Goal: Task Accomplishment & Management: Use online tool/utility

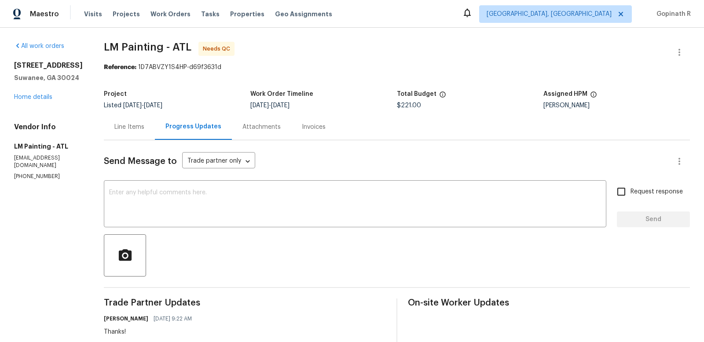
click at [144, 125] on div "Line Items" at bounding box center [129, 127] width 30 height 9
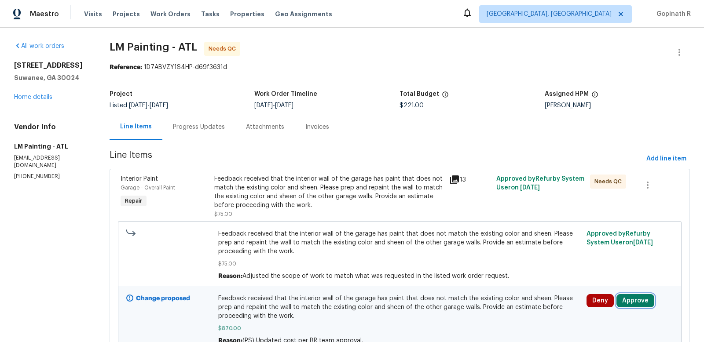
click at [649, 302] on button "Approve" at bounding box center [635, 300] width 38 height 13
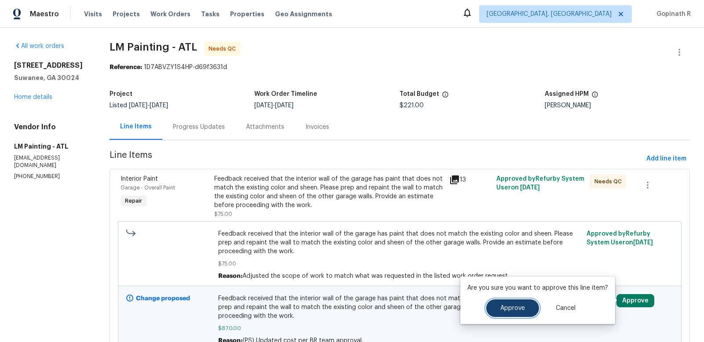
click at [514, 309] on span "Approve" at bounding box center [512, 308] width 25 height 7
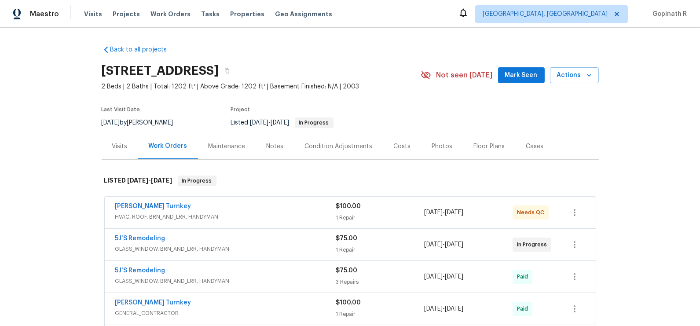
click at [530, 147] on div "Cases" at bounding box center [535, 146] width 18 height 9
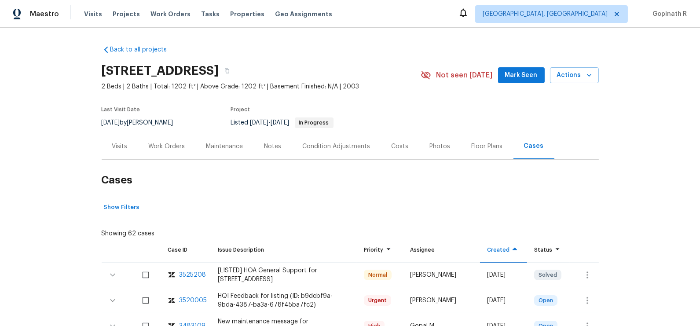
click at [161, 143] on div "Work Orders" at bounding box center [167, 146] width 37 height 9
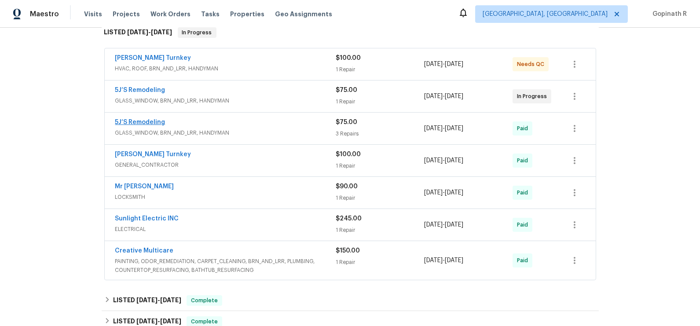
scroll to position [151, 0]
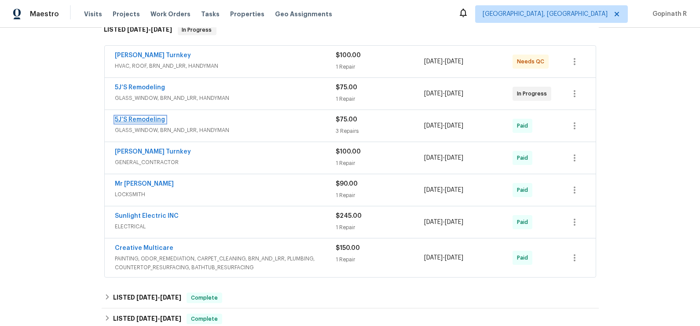
click at [145, 117] on link "5J’S Remodeling" at bounding box center [140, 120] width 50 height 6
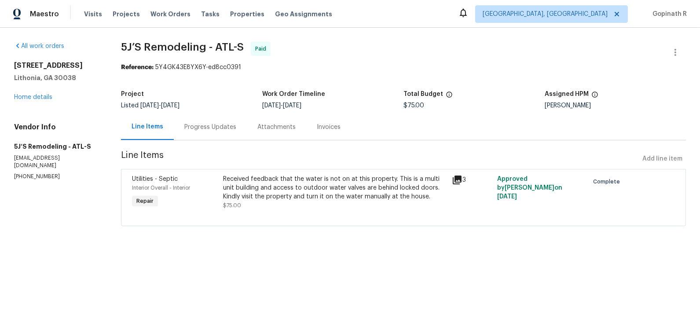
click at [378, 185] on div "Received feedback that the water is not on at this property. This is a multi un…" at bounding box center [334, 188] width 223 height 26
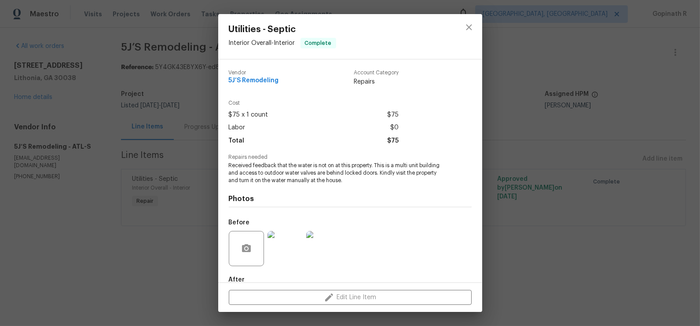
scroll to position [50, 0]
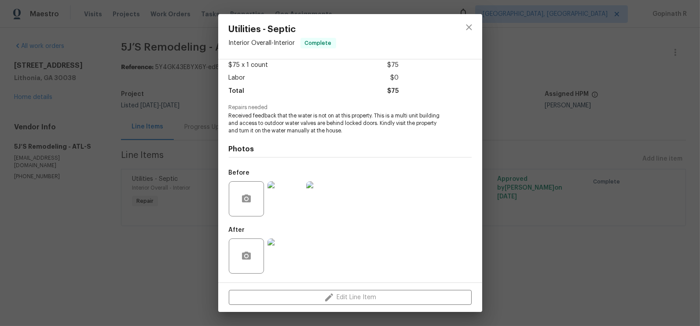
click at [282, 262] on img at bounding box center [285, 256] width 35 height 35
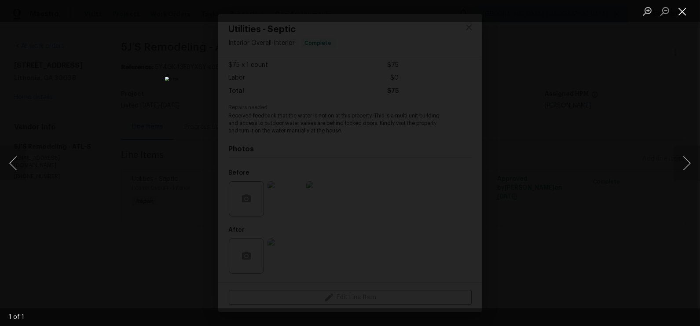
click at [685, 15] on button "Close lightbox" at bounding box center [683, 11] width 18 height 15
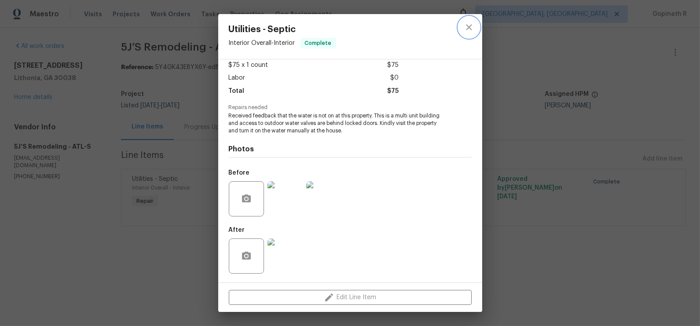
click at [463, 36] on button "close" at bounding box center [469, 27] width 21 height 21
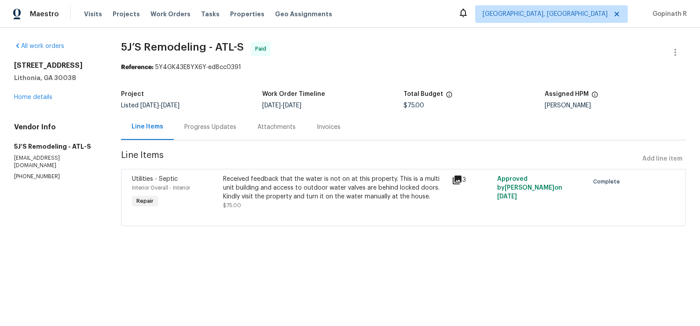
click at [197, 136] on div "Progress Updates" at bounding box center [210, 127] width 73 height 26
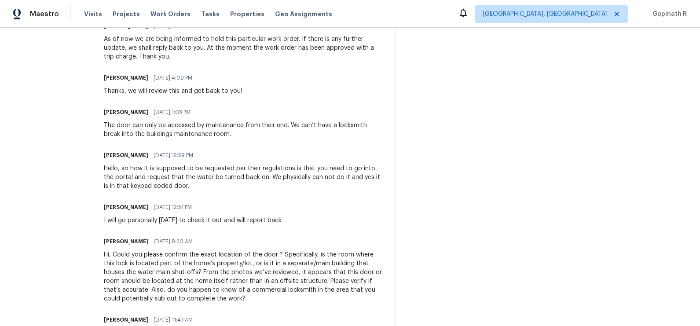
scroll to position [293, 0]
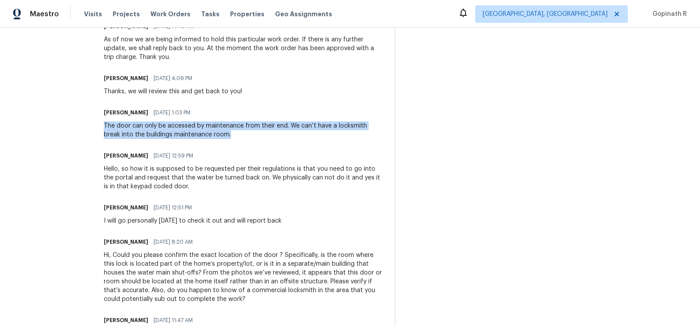
drag, startPoint x: 104, startPoint y: 127, endPoint x: 235, endPoint y: 137, distance: 131.1
click at [235, 137] on div "The door can only be accessed by maintenance from their end. We can’t have a lo…" at bounding box center [244, 130] width 280 height 18
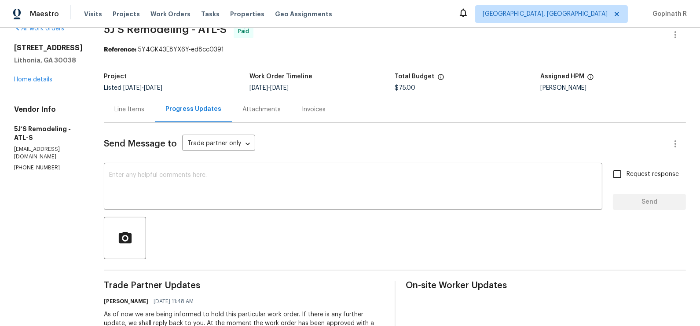
scroll to position [0, 0]
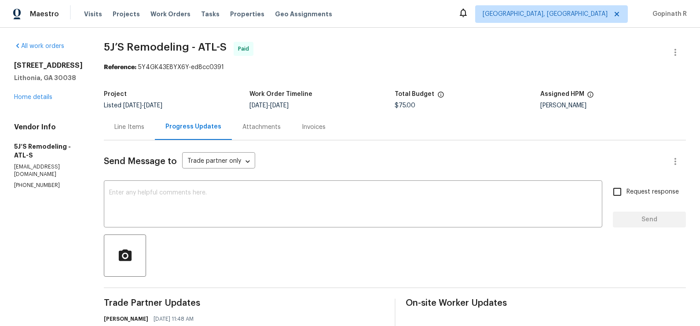
click at [122, 128] on div "Line Items" at bounding box center [129, 127] width 30 height 9
